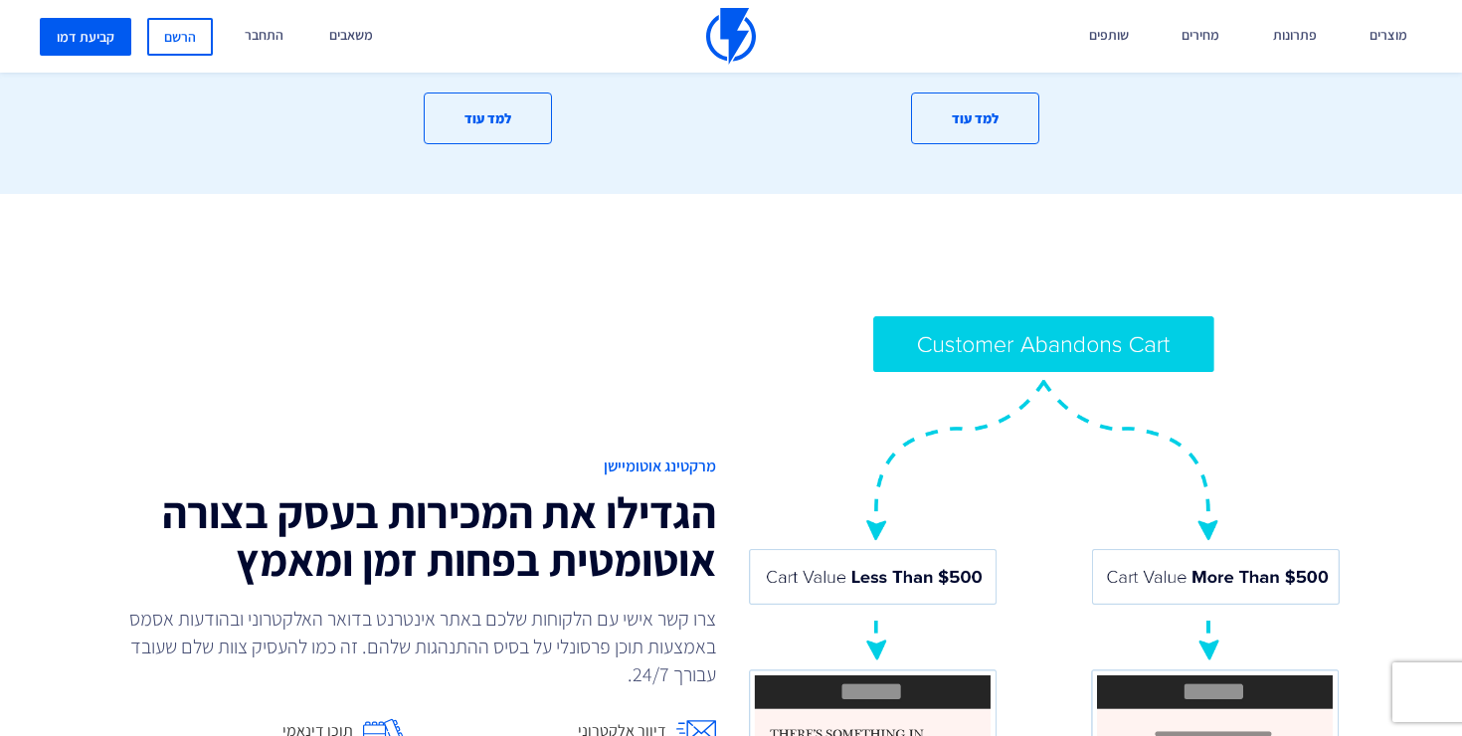
scroll to position [1264, 0]
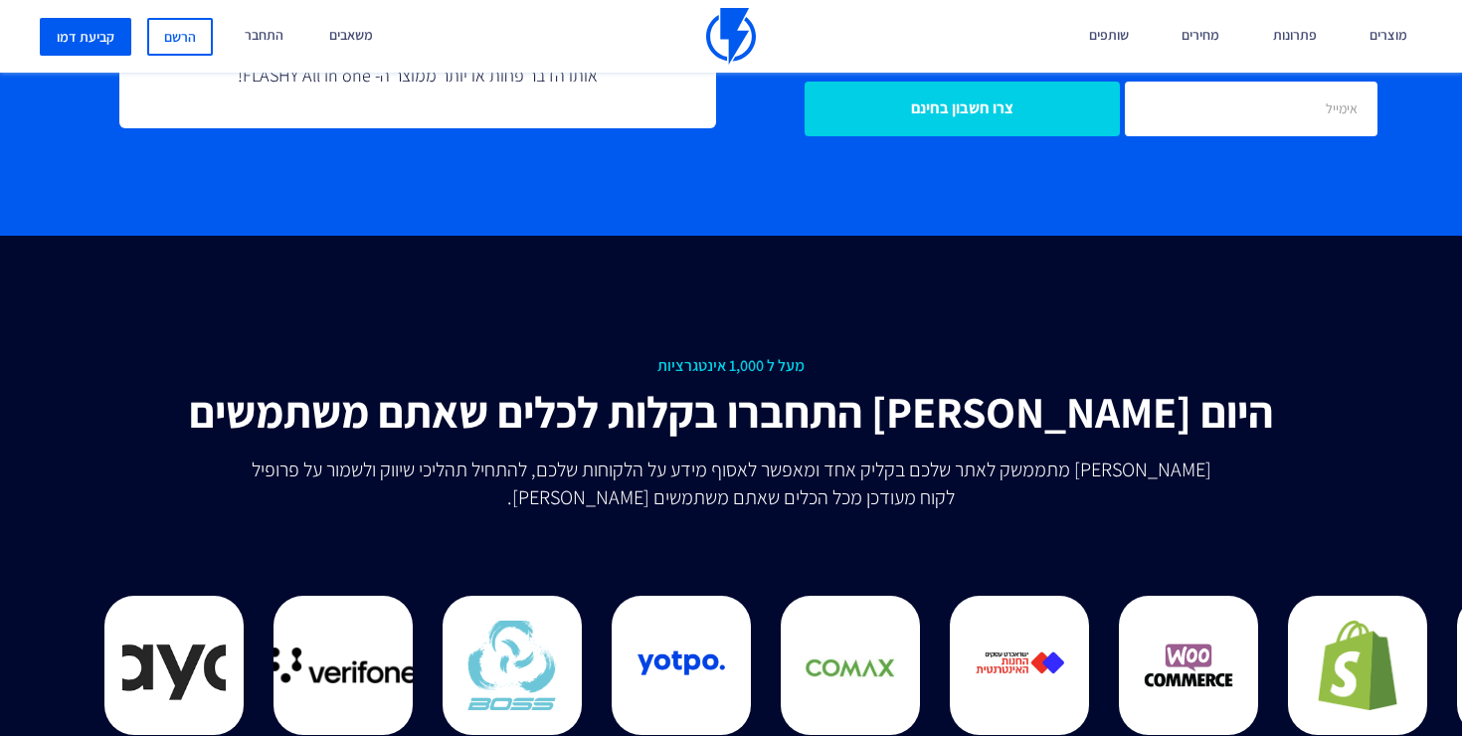
scroll to position [4735, 0]
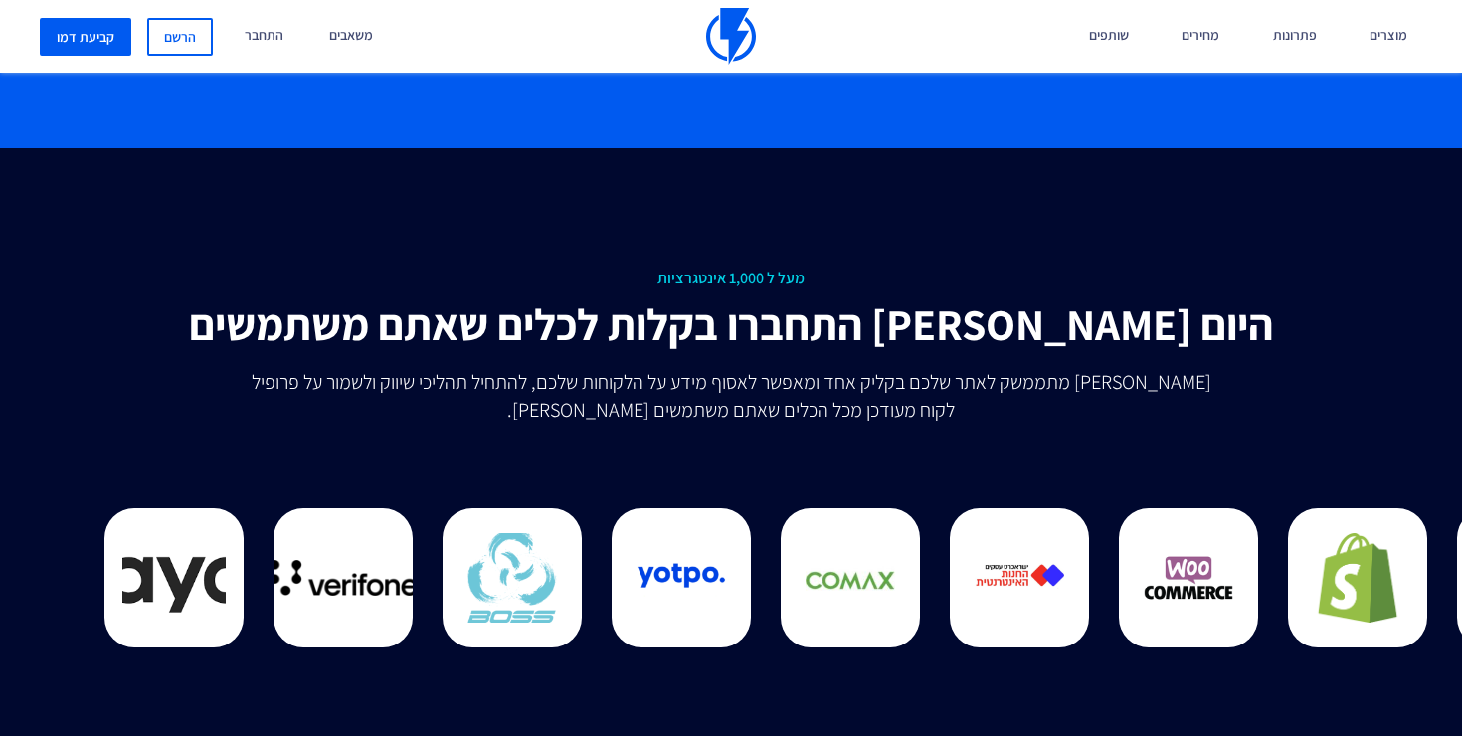
click at [710, 50] on img at bounding box center [731, 36] width 50 height 57
